Goal: Use online tool/utility: Utilize a website feature to perform a specific function

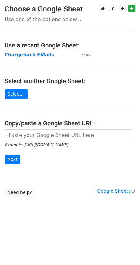
click at [36, 56] on strong "Chargeback EMails" at bounding box center [30, 55] width 50 height 6
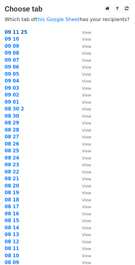
click at [21, 32] on strong "09 11 25" at bounding box center [16, 32] width 23 height 6
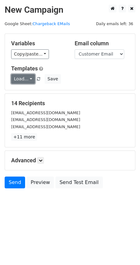
click at [28, 79] on link "Load..." at bounding box center [23, 79] width 24 height 10
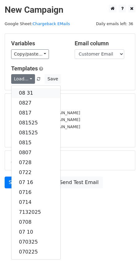
click at [25, 91] on link "08 31" at bounding box center [35, 93] width 49 height 10
